Goal: Task Accomplishment & Management: Manage account settings

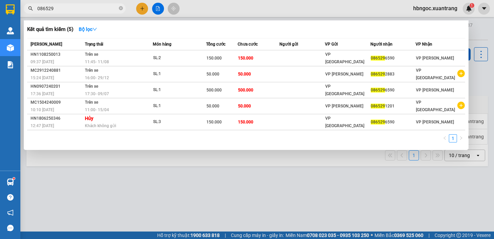
click at [72, 7] on input "086529" at bounding box center [77, 8] width 80 height 7
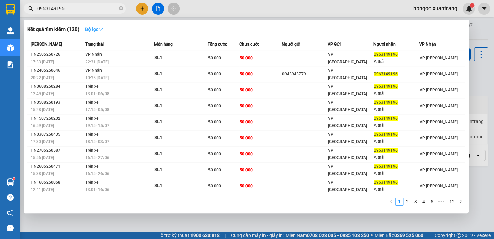
type input "0963149196"
click at [98, 27] on strong "Bộ lọc" at bounding box center [94, 28] width 18 height 5
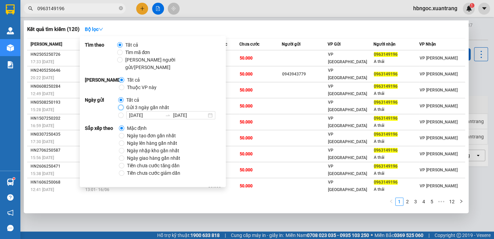
click at [122, 105] on input "Gửi 3 ngày gần nhất" at bounding box center [120, 107] width 5 height 5
radio input "true"
radio input "false"
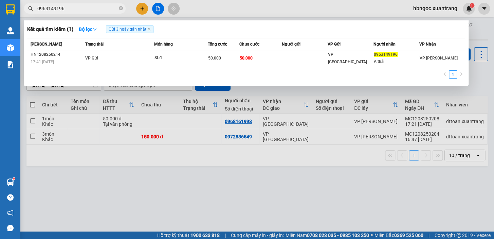
click at [201, 24] on div "Kết quả tìm kiếm ( 1 ) Bộ lọc Gửi 3 ngày gần nhất" at bounding box center [246, 29] width 438 height 11
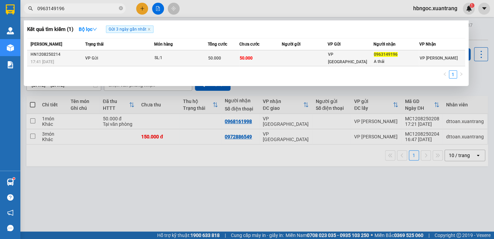
click at [174, 60] on div "SL: 1" at bounding box center [179, 57] width 51 height 7
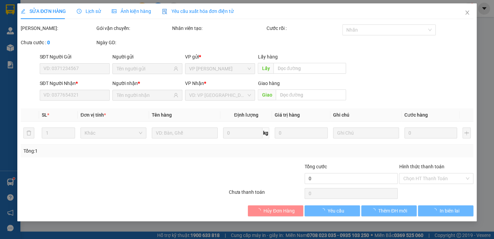
type input "0963149196"
type input "A thái"
type input "50.000"
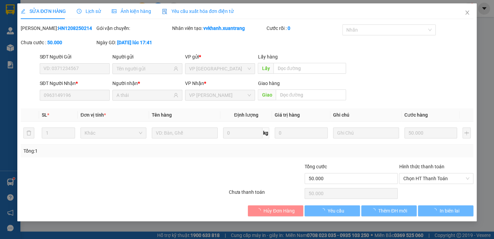
click at [137, 14] on span "Ảnh kiện hàng" at bounding box center [131, 10] width 39 height 5
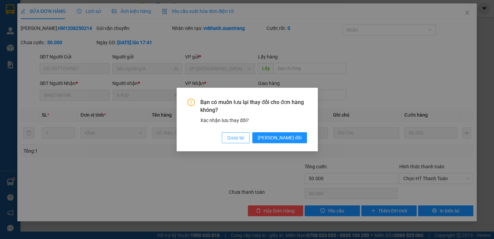
click at [244, 139] on span "Quay lại" at bounding box center [235, 137] width 17 height 7
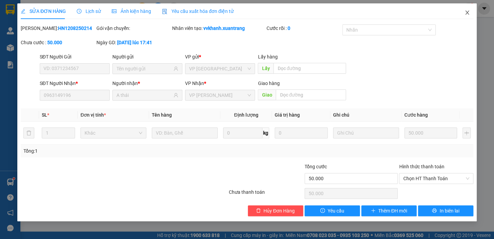
click at [465, 14] on icon "close" at bounding box center [466, 12] width 5 height 5
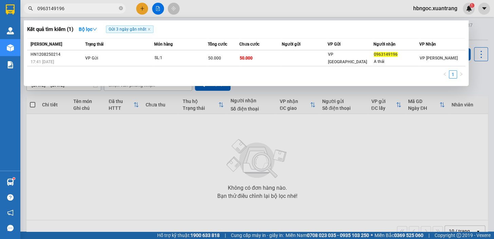
click at [86, 9] on input "0963149196" at bounding box center [77, 8] width 80 height 7
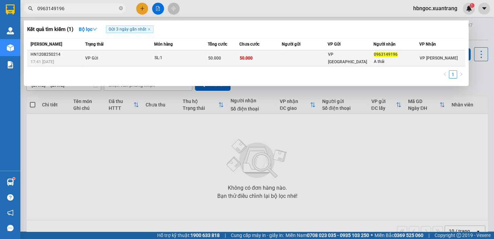
click at [176, 56] on div "SL: 1" at bounding box center [179, 57] width 51 height 7
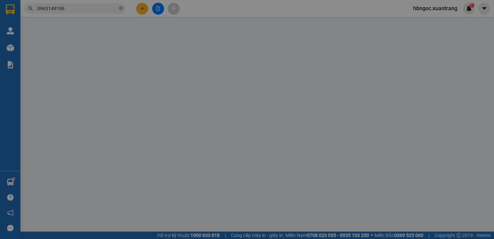
type input "0963149196"
type input "A thái"
type input "50.000"
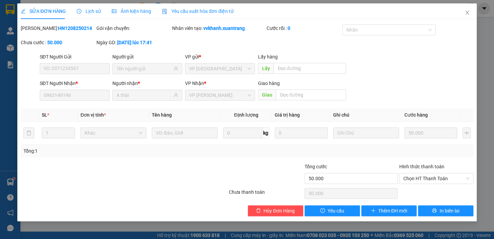
click at [133, 14] on span "Ảnh kiện hàng" at bounding box center [131, 10] width 39 height 5
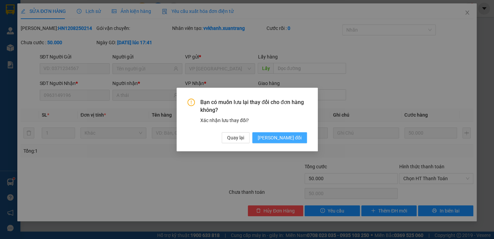
click at [296, 137] on span "[PERSON_NAME] đổi" at bounding box center [280, 137] width 44 height 7
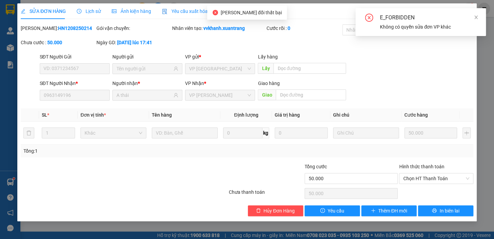
click at [145, 14] on span "Ảnh kiện hàng" at bounding box center [131, 10] width 39 height 5
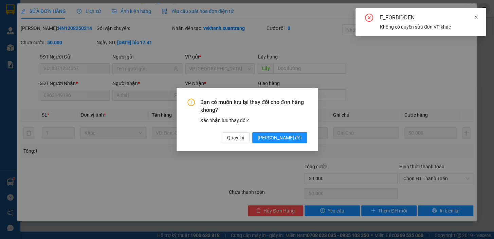
click at [476, 17] on icon "close" at bounding box center [475, 17] width 3 height 3
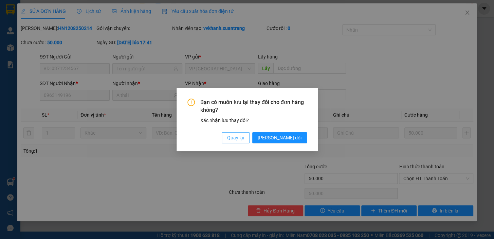
click at [244, 139] on span "Quay lại" at bounding box center [235, 137] width 17 height 7
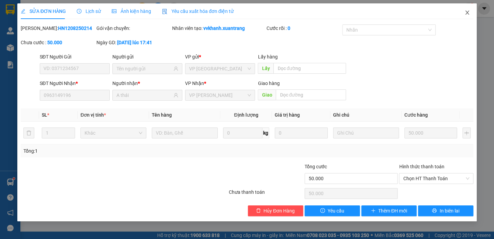
click at [466, 11] on icon "close" at bounding box center [466, 12] width 5 height 5
